Goal: Transaction & Acquisition: Book appointment/travel/reservation

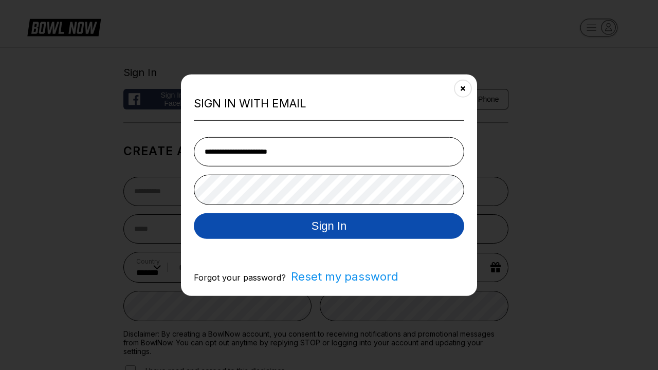
click at [329, 226] on button "Sign In" at bounding box center [329, 226] width 270 height 26
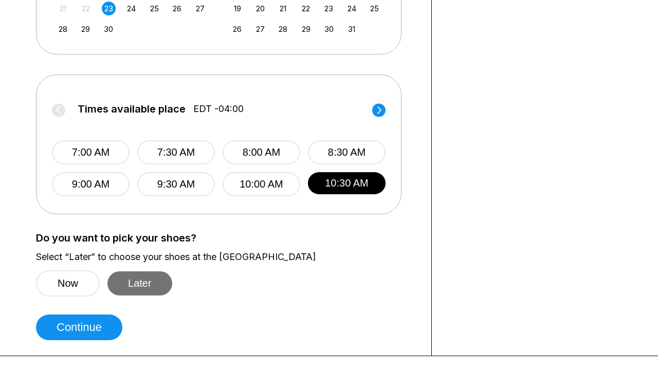
click at [143, 283] on button "Later" at bounding box center [139, 283] width 65 height 24
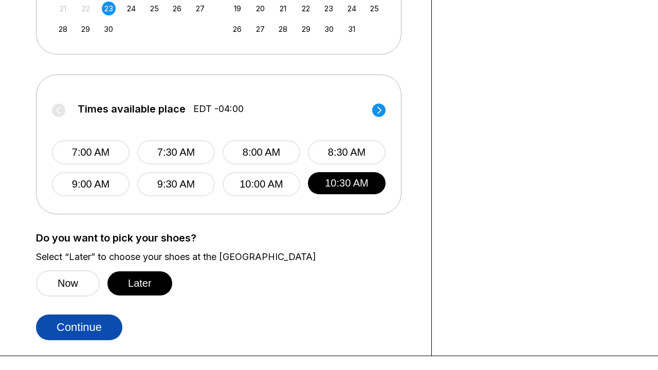
click at [82, 327] on button "Continue" at bounding box center [79, 327] width 86 height 26
